Goal: Information Seeking & Learning: Learn about a topic

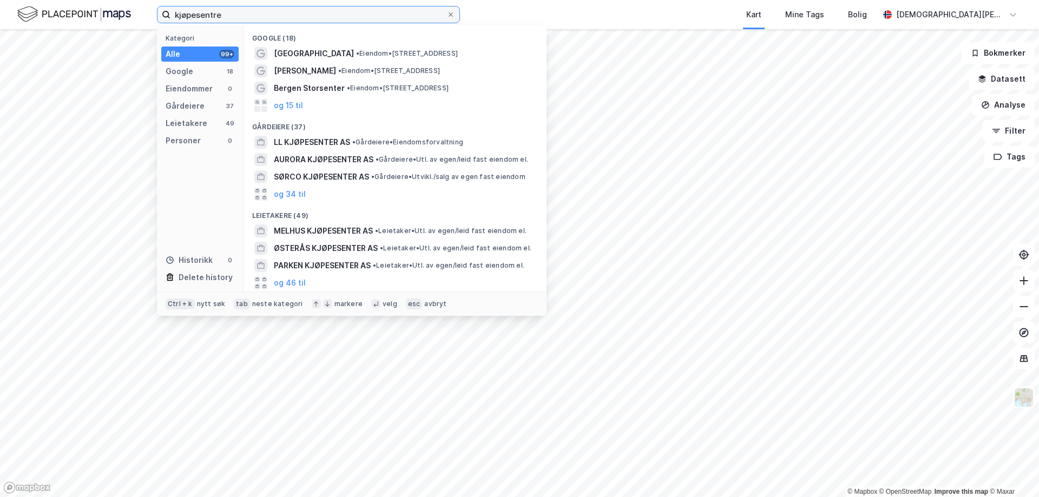
click at [299, 16] on input "kjøpesentre" at bounding box center [309, 14] width 276 height 16
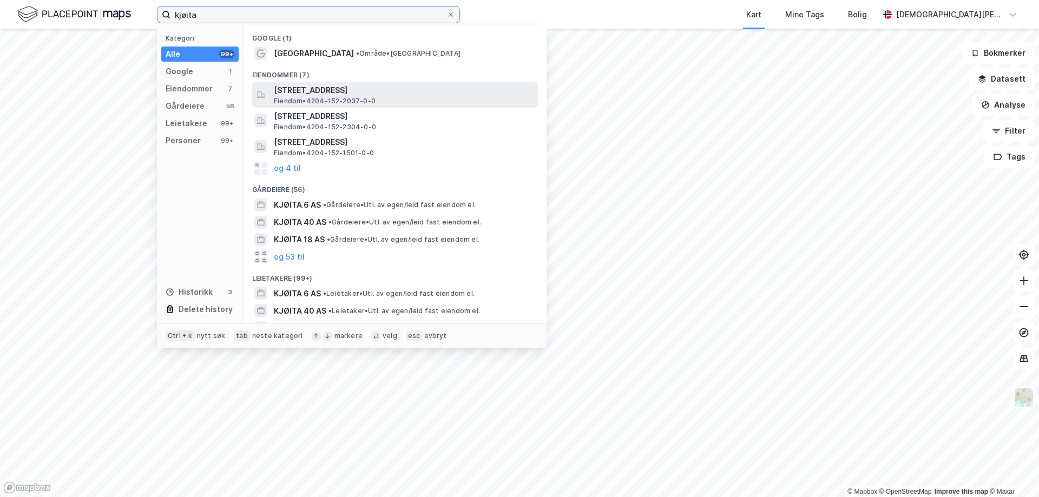
type input "kjøita"
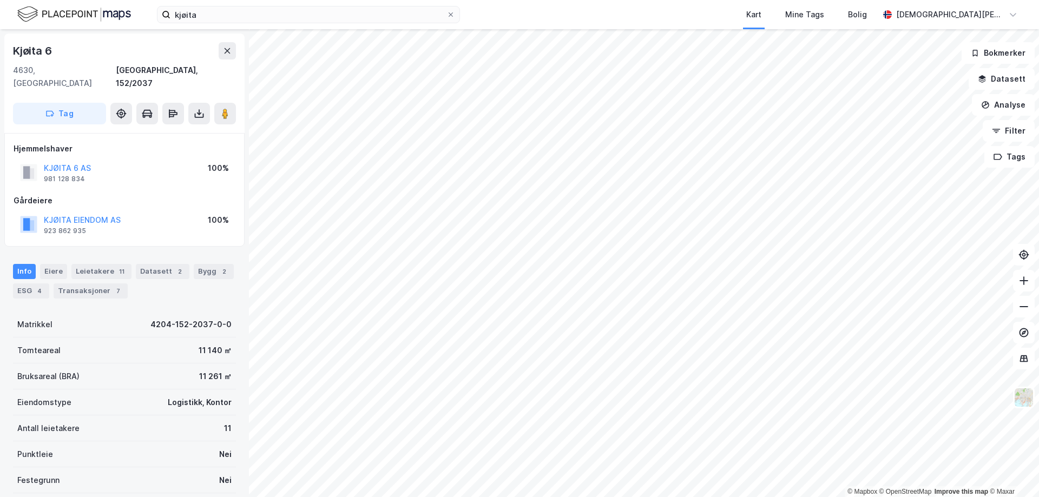
scroll to position [1, 0]
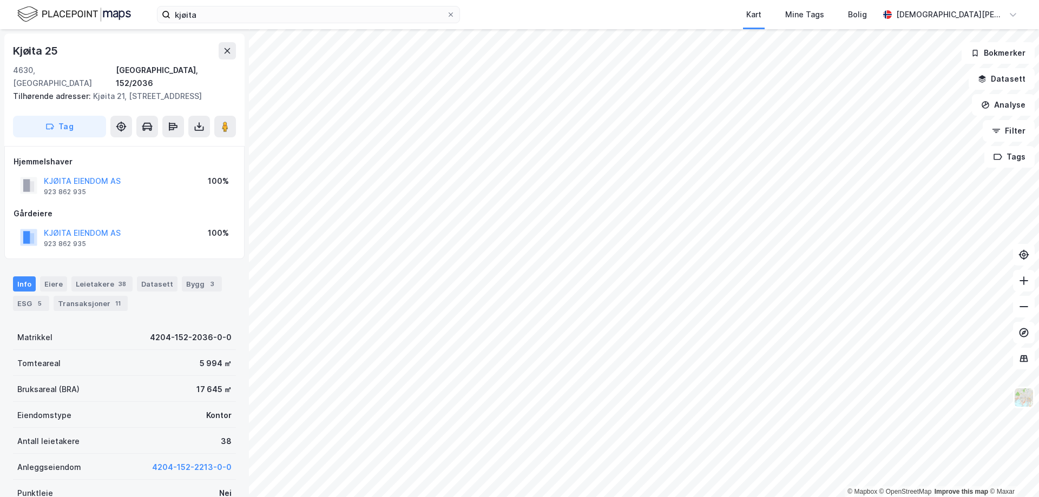
scroll to position [1, 0]
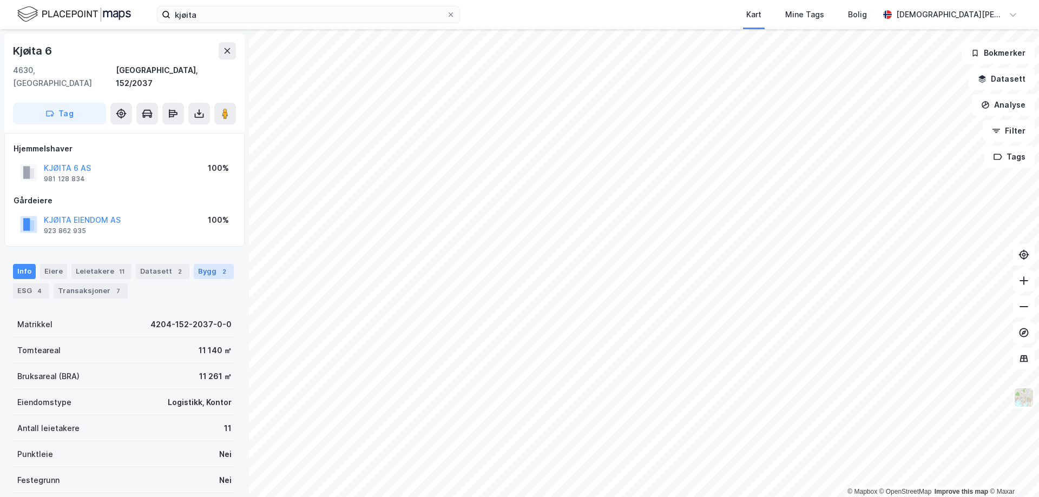
click at [220, 264] on div "Bygg 2" at bounding box center [214, 271] width 40 height 15
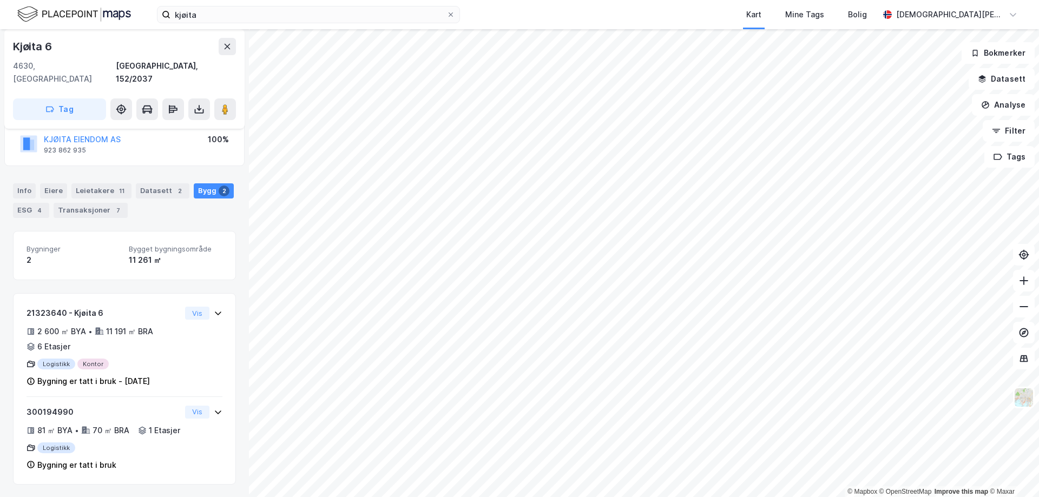
scroll to position [83, 0]
click at [56, 183] on div "Eiere" at bounding box center [53, 190] width 27 height 15
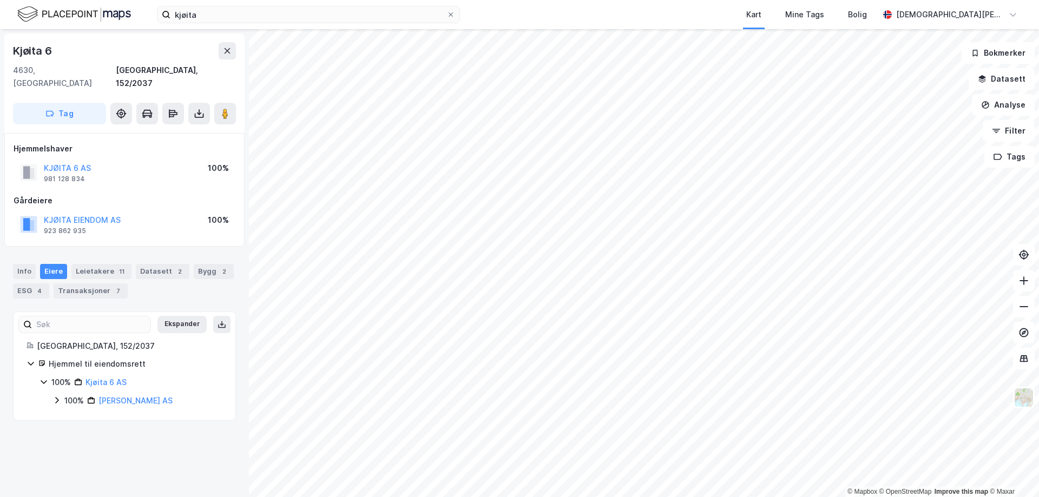
click at [100, 340] on div "[GEOGRAPHIC_DATA], 152/2037" at bounding box center [130, 346] width 186 height 13
click at [108, 396] on link "[PERSON_NAME] AS" at bounding box center [136, 400] width 74 height 9
